Goal: Task Accomplishment & Management: Use online tool/utility

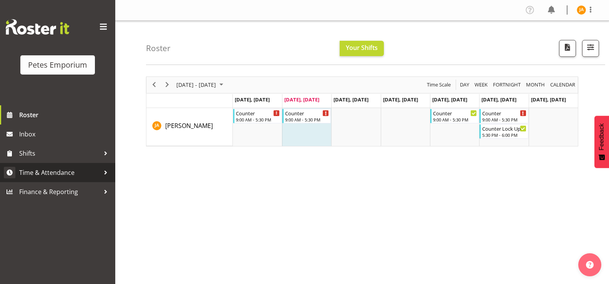
click at [76, 166] on link "Time & Attendance" at bounding box center [57, 172] width 115 height 19
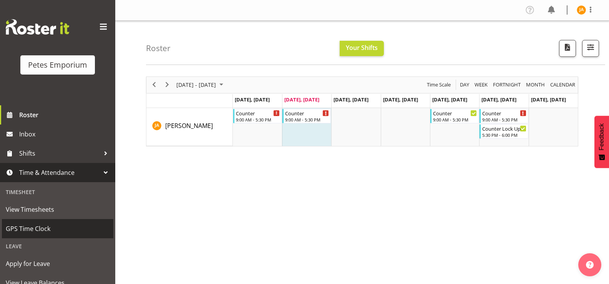
click at [42, 231] on span "GPS Time Clock" at bounding box center [58, 229] width 104 height 12
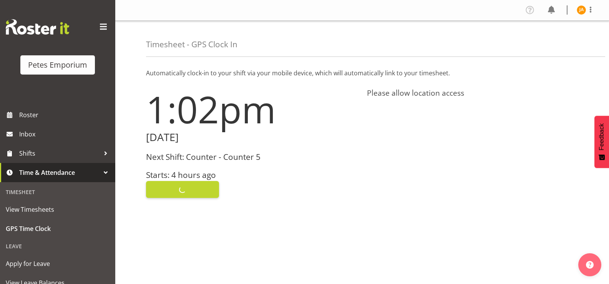
click at [197, 190] on div "Clock In" at bounding box center [252, 188] width 212 height 18
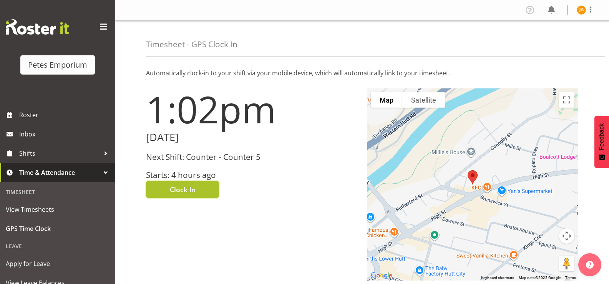
click at [199, 190] on button "Clock In" at bounding box center [182, 189] width 73 height 17
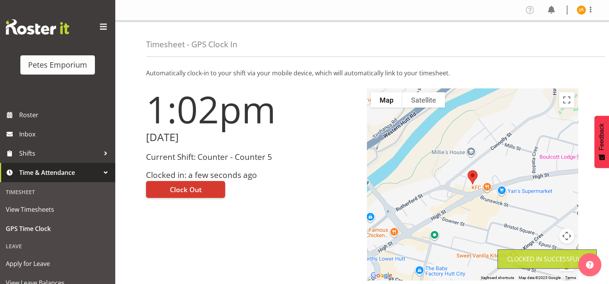
click at [584, 10] on img at bounding box center [580, 9] width 9 height 9
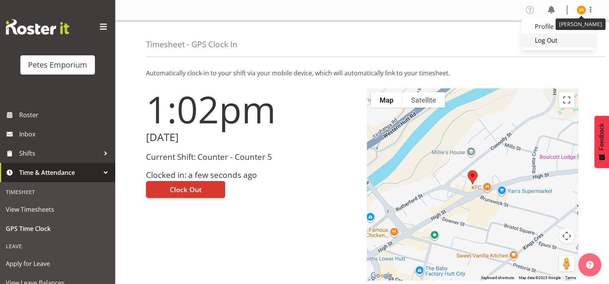
click at [546, 40] on link "Log Out" at bounding box center [558, 40] width 74 height 14
